Goal: Navigation & Orientation: Find specific page/section

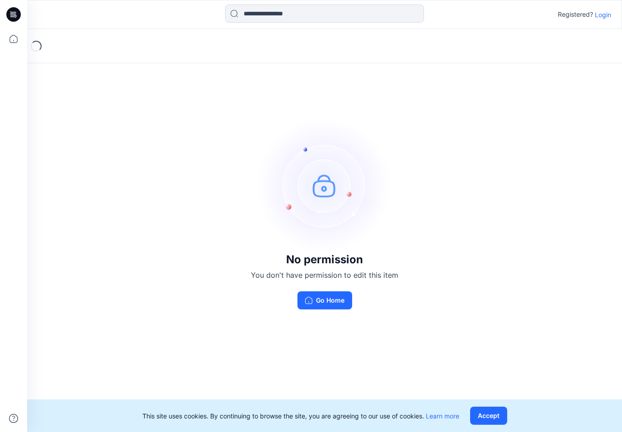
scroll to position [0, 0]
click at [535, 148] on div "No permission You don't have permission to edit this item Go Home" at bounding box center [324, 213] width 595 height 369
click at [533, 180] on div "No permission You don't have permission to edit this item Go Home" at bounding box center [324, 213] width 595 height 369
click at [605, 17] on p "Login" at bounding box center [603, 14] width 16 height 9
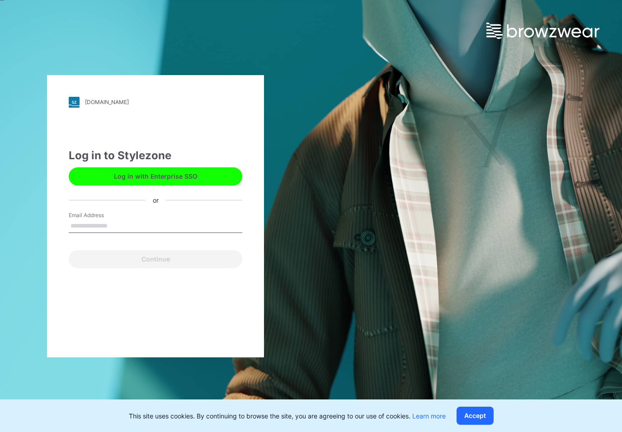
click at [187, 226] on input "Email Address" at bounding box center [156, 226] width 174 height 14
type input "**********"
click at [156, 265] on button "Continue" at bounding box center [156, 259] width 174 height 18
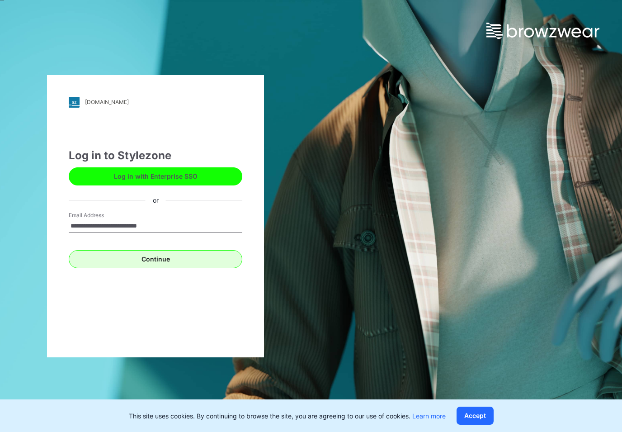
click at [218, 263] on button "Continue" at bounding box center [156, 259] width 174 height 18
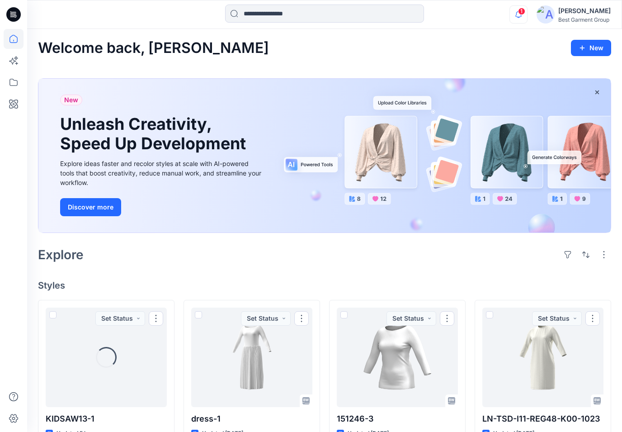
click at [514, 18] on icon "button" at bounding box center [518, 14] width 17 height 18
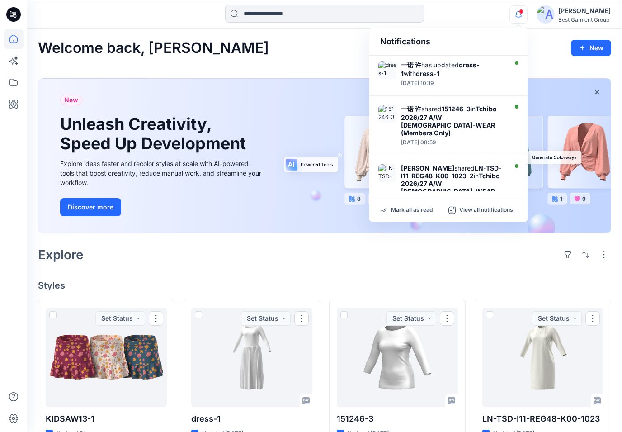
click at [171, 265] on div "Welcome back, [PERSON_NAME] New New Unleash Creativity, Speed Up Development Ex…" at bounding box center [324, 414] width 595 height 770
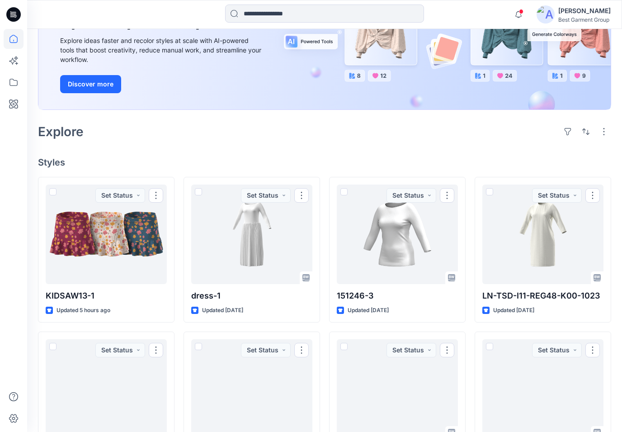
scroll to position [145, 0]
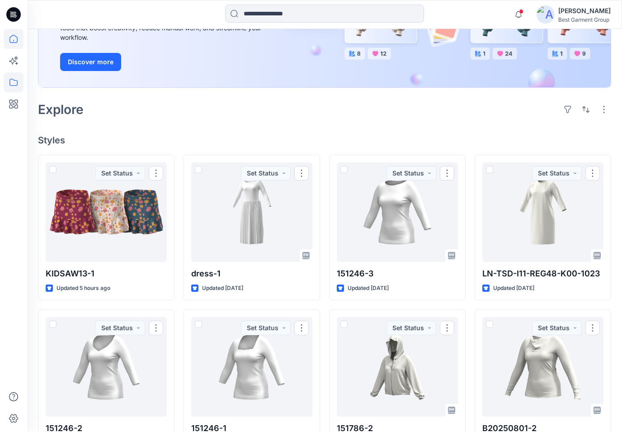
click at [14, 76] on icon at bounding box center [14, 82] width 20 height 20
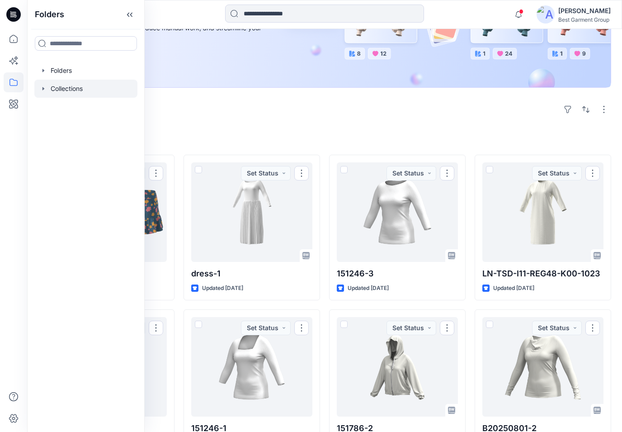
click at [55, 92] on div at bounding box center [85, 89] width 103 height 18
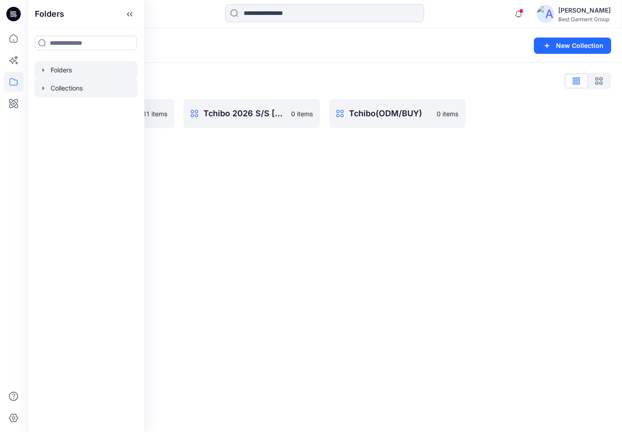
click at [52, 72] on div at bounding box center [85, 71] width 103 height 18
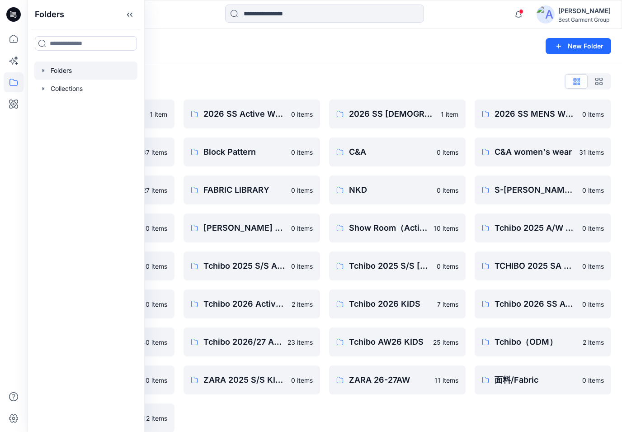
click at [175, 57] on div "Folders New Folder" at bounding box center [324, 46] width 595 height 34
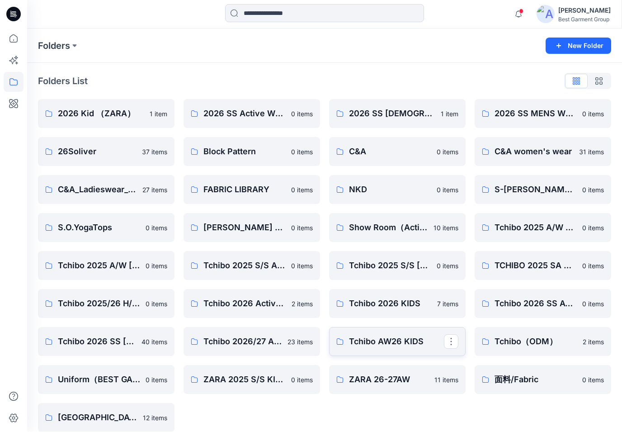
click at [378, 339] on p "Tchibo AW26 KIDS" at bounding box center [396, 342] width 95 height 13
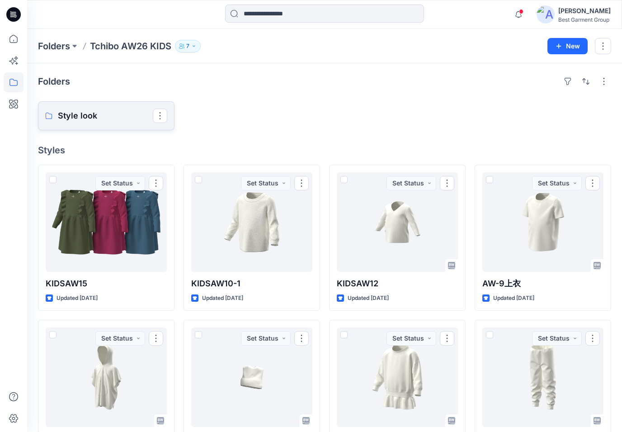
click at [84, 117] on p "Style look" at bounding box center [105, 115] width 95 height 13
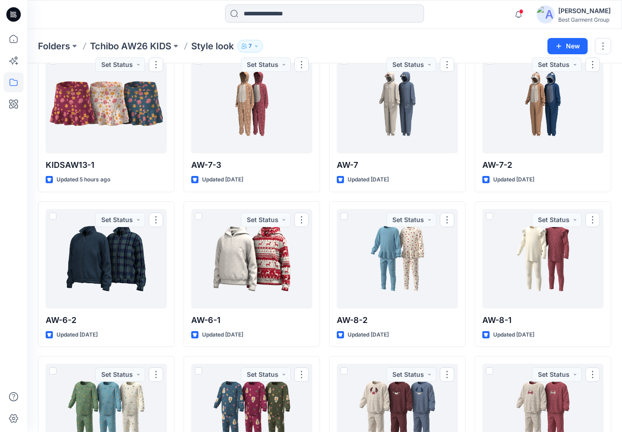
scroll to position [54, 0]
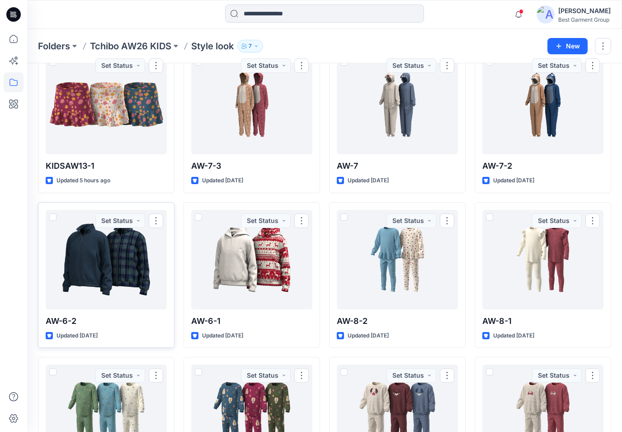
click at [100, 279] on div at bounding box center [106, 260] width 121 height 100
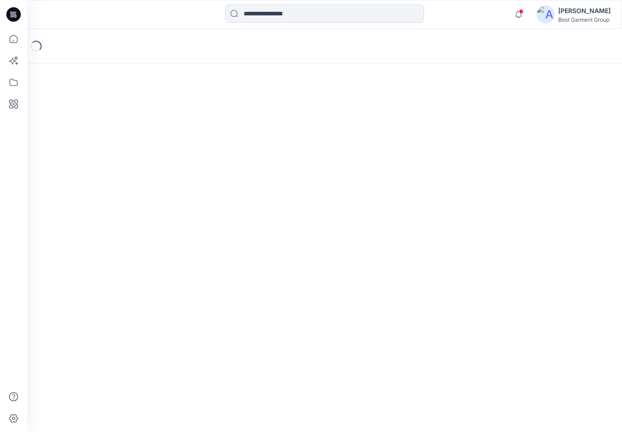
scroll to position [15, 0]
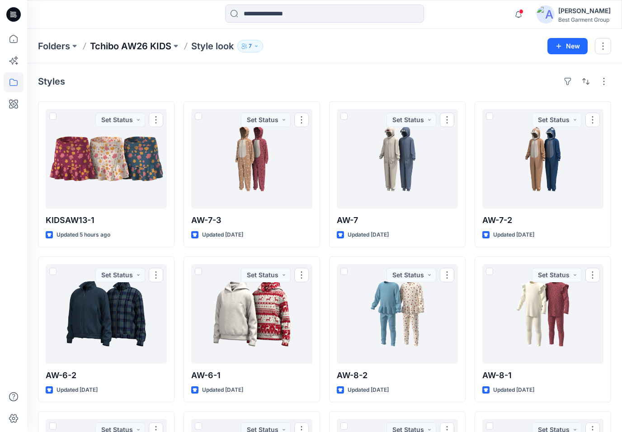
click at [110, 48] on p "Tchibo AW26 KIDS" at bounding box center [130, 46] width 81 height 13
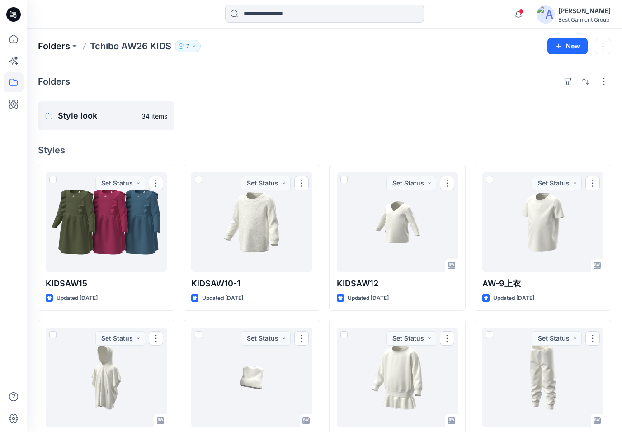
click at [50, 47] on p "Folders" at bounding box center [54, 46] width 32 height 13
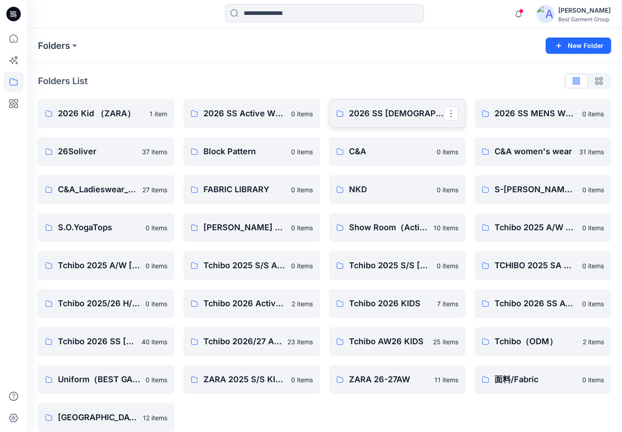
click at [347, 116] on link "2026 SS [DEMOGRAPHIC_DATA] WEAR" at bounding box center [397, 114] width 137 height 29
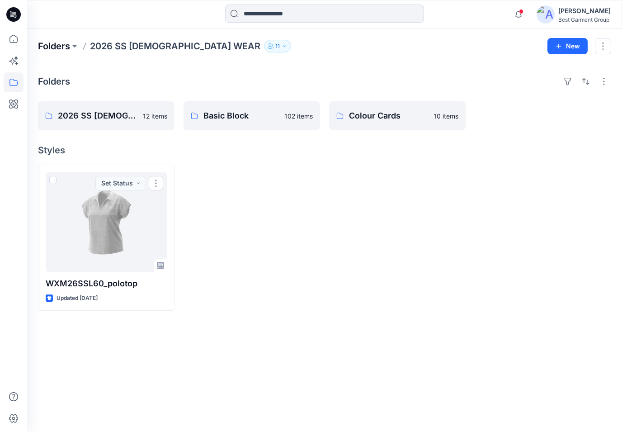
click at [55, 52] on p "Folders" at bounding box center [54, 46] width 32 height 13
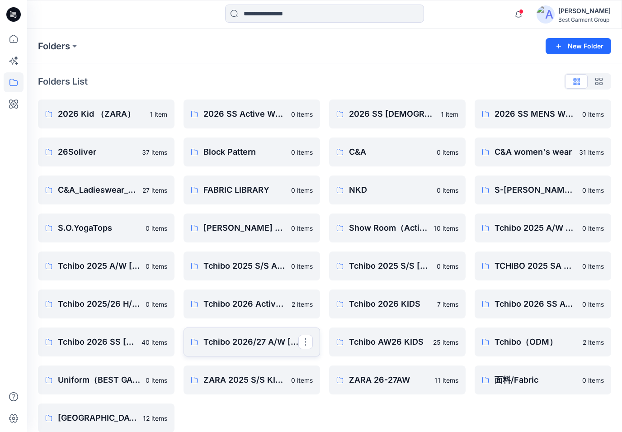
click at [246, 340] on p "Tchibo 2026/27 A/W [DEMOGRAPHIC_DATA]-WEAR" at bounding box center [251, 342] width 95 height 13
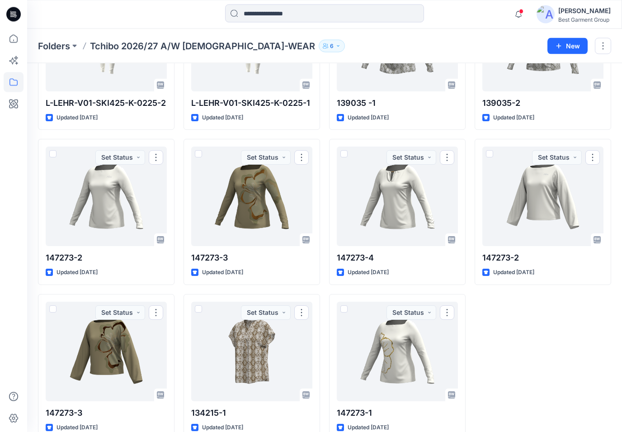
scroll to position [582, 0]
click at [17, 82] on icon at bounding box center [13, 82] width 8 height 7
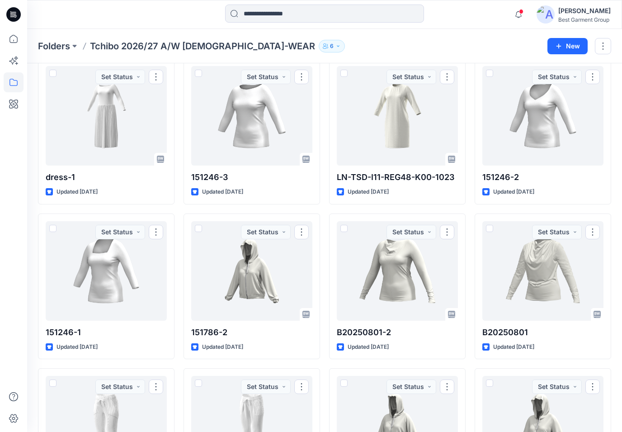
scroll to position [0, 0]
